Goal: Task Accomplishment & Management: Use online tool/utility

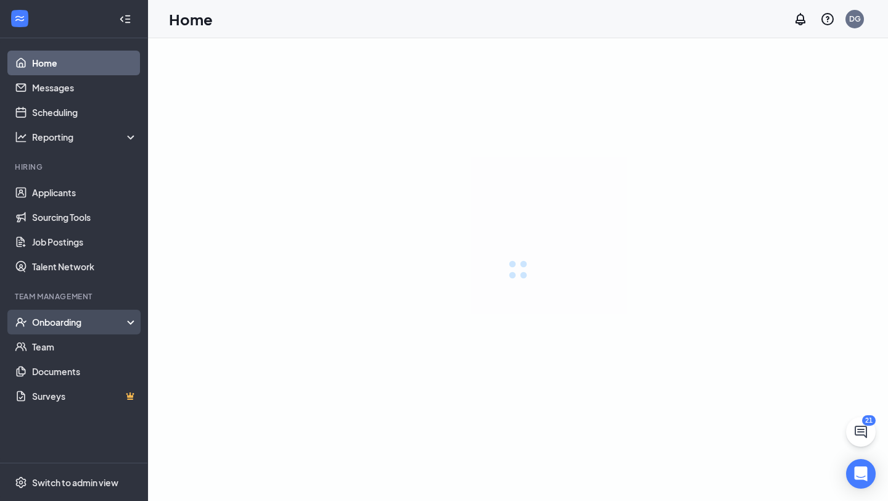
click at [73, 325] on div "Onboarding" at bounding box center [85, 322] width 106 height 12
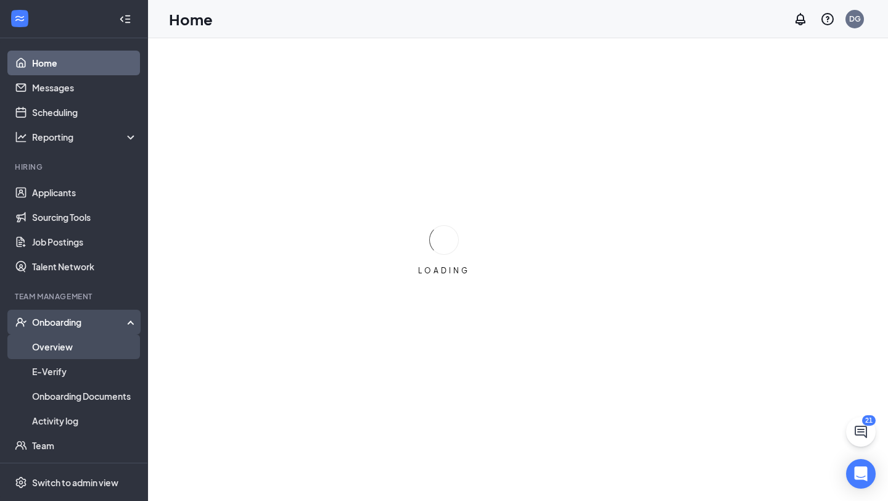
click at [67, 353] on link "Overview" at bounding box center [84, 346] width 105 height 25
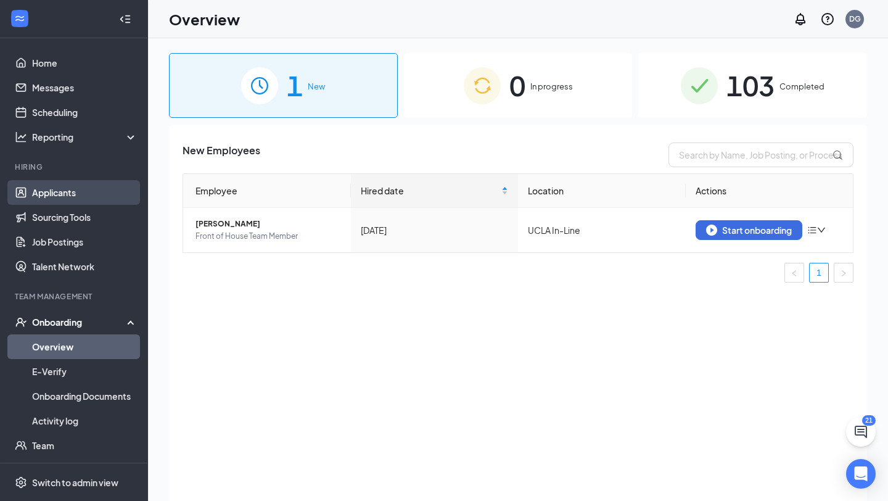
click at [51, 192] on link "Applicants" at bounding box center [84, 192] width 105 height 25
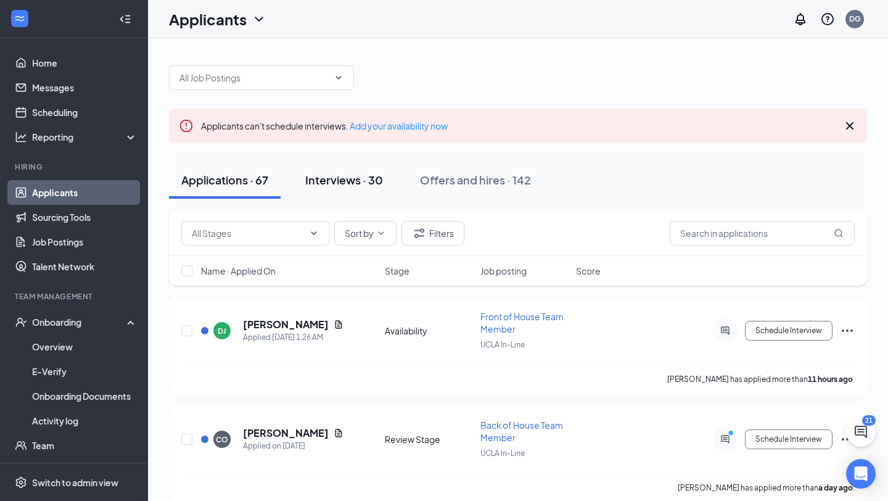
click at [342, 183] on div "Interviews · 30" at bounding box center [344, 179] width 78 height 15
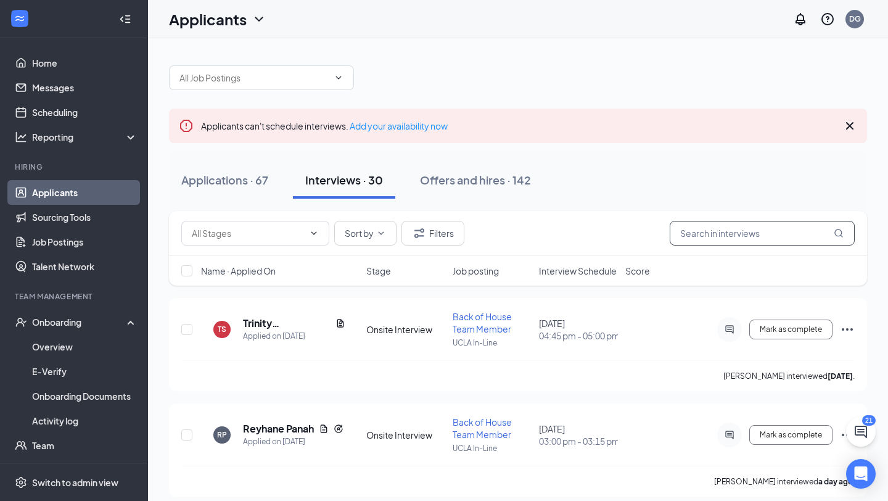
click at [726, 237] on input "text" at bounding box center [762, 233] width 185 height 25
type input "[PERSON_NAME]"
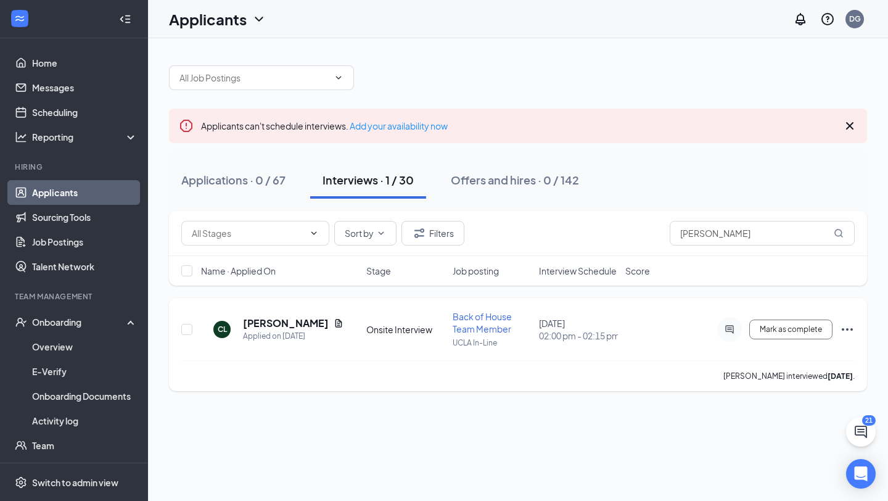
click at [277, 326] on h5 "[PERSON_NAME]" at bounding box center [286, 323] width 86 height 14
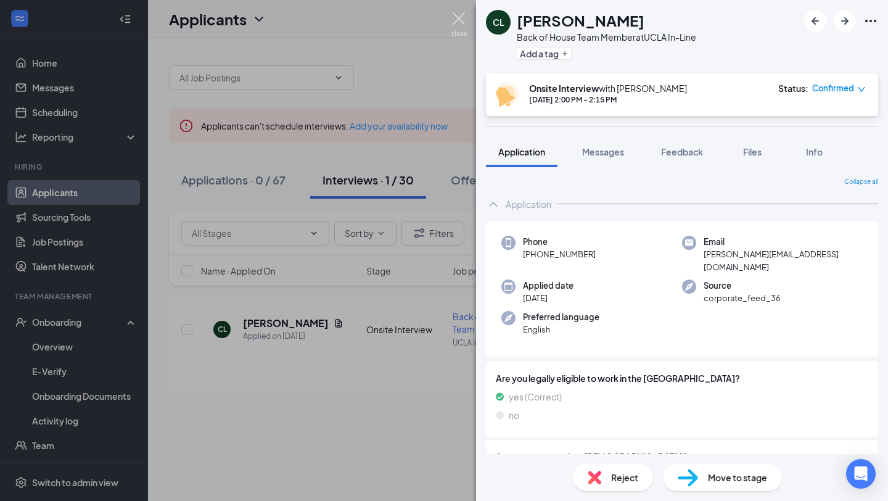
click at [459, 28] on img at bounding box center [458, 24] width 15 height 24
